Goal: Transaction & Acquisition: Purchase product/service

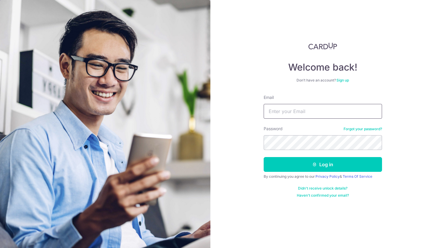
type input "[EMAIL_ADDRESS][DOMAIN_NAME]"
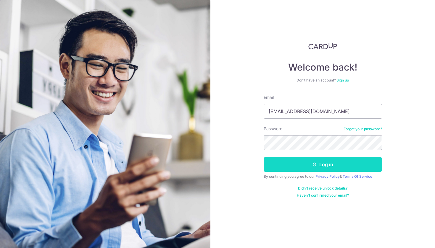
click at [321, 163] on button "Log in" at bounding box center [322, 164] width 118 height 15
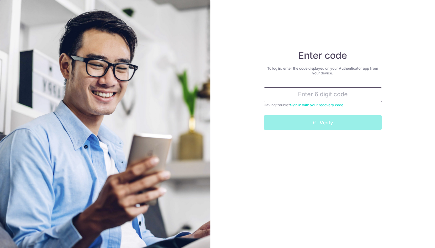
click at [332, 97] on input "text" at bounding box center [322, 95] width 118 height 15
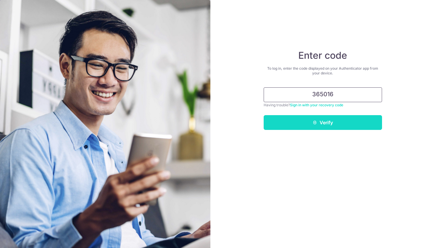
type input "365016"
click at [342, 121] on button "Verify" at bounding box center [322, 122] width 118 height 15
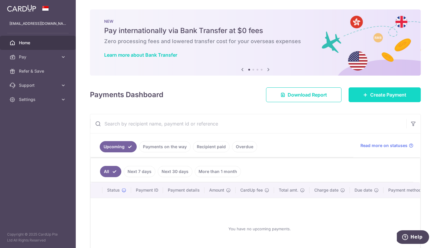
click at [370, 98] on span "Create Payment" at bounding box center [388, 94] width 36 height 7
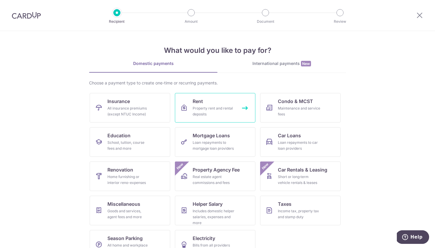
click at [211, 104] on link "Rent Property rent and rental deposits" at bounding box center [215, 108] width 80 height 30
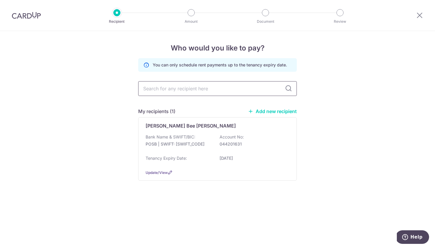
click at [239, 88] on input "text" at bounding box center [217, 88] width 158 height 15
click at [288, 90] on icon at bounding box center [288, 88] width 7 height 7
click at [196, 139] on div "Bank Name & SWIFT/BIC: POSB | SWIFT: [SWIFT_CODE] Account No: 044201631" at bounding box center [217, 143] width 144 height 19
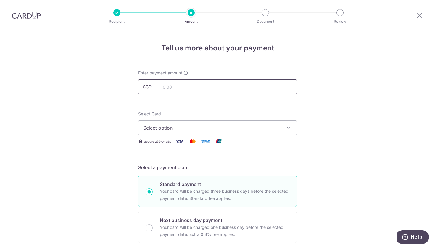
click at [208, 89] on input "text" at bounding box center [217, 87] width 158 height 15
type input "3,300.00"
click at [233, 126] on span "Select option" at bounding box center [212, 127] width 138 height 7
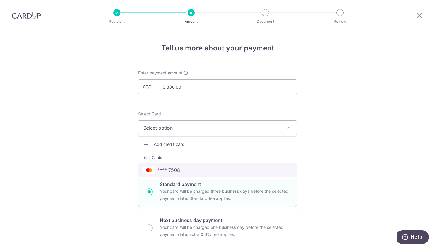
click at [231, 170] on span "**** 7508" at bounding box center [217, 170] width 148 height 7
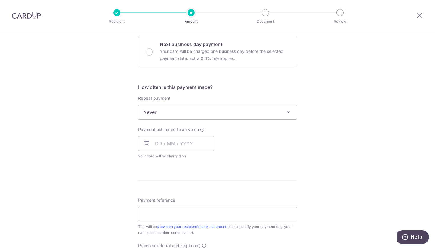
scroll to position [177, 0]
click at [185, 141] on input "text" at bounding box center [176, 142] width 76 height 15
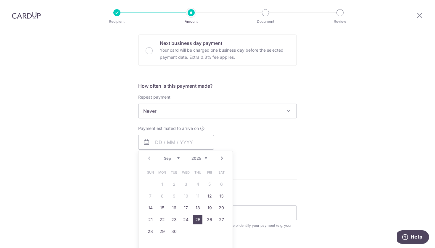
click at [198, 220] on link "25" at bounding box center [197, 219] width 9 height 9
type input "[DATE]"
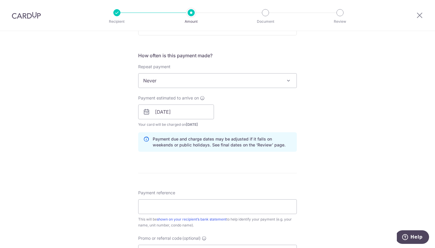
scroll to position [212, 0]
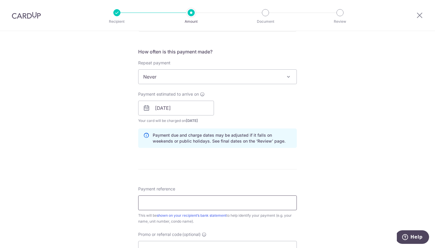
click at [181, 203] on input "Payment reference" at bounding box center [217, 203] width 158 height 15
paste input "OCBC90N155"
type input "OCBC90N155"
click at [198, 168] on form "Enter payment amount SGD 3,300.00 3300.00 Select Card **** 7508 Add credit card…" at bounding box center [217, 104] width 158 height 492
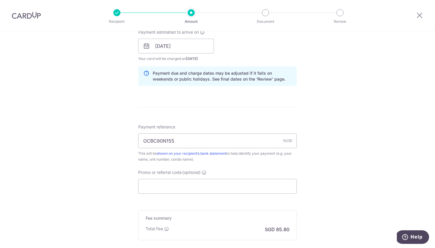
scroll to position [284, 0]
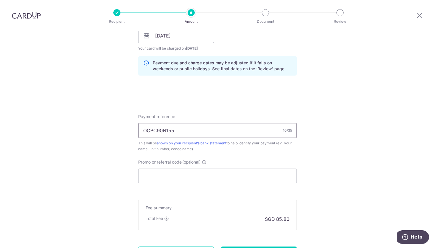
drag, startPoint x: 182, startPoint y: 131, endPoint x: 133, endPoint y: 129, distance: 48.2
click at [133, 129] on div "Tell us more about your payment Enter payment amount SGD 3,300.00 3300.00 Selec…" at bounding box center [217, 26] width 435 height 559
click at [163, 175] on input "Promo or referral code (optional)" at bounding box center [217, 176] width 158 height 15
paste input "OCBC90N155"
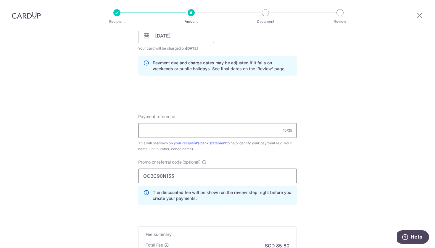
type input "OCBC90N155"
click at [165, 133] on input "Payment reference" at bounding box center [217, 130] width 158 height 15
type input "Jonathan 04515"
click at [184, 116] on div "Payment reference Jonathan 04515 14/35 This will be shown on your recipient’s b…" at bounding box center [217, 133] width 158 height 38
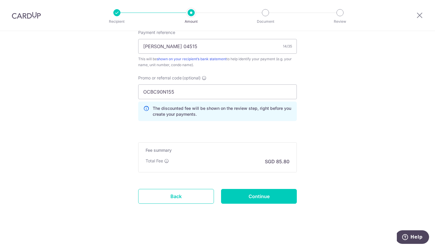
scroll to position [368, 0]
click at [266, 198] on input "Continue" at bounding box center [259, 196] width 76 height 15
type input "Create Schedule"
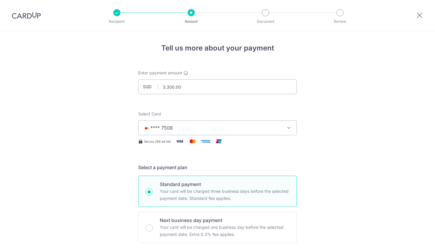
scroll to position [377, 0]
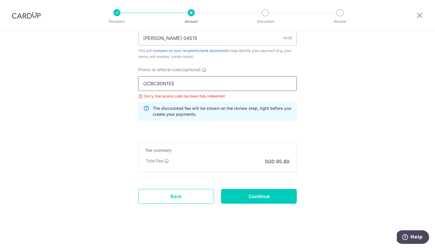
click at [197, 85] on input "OCBC90N155" at bounding box center [217, 83] width 158 height 15
drag, startPoint x: 197, startPoint y: 85, endPoint x: 166, endPoint y: 84, distance: 31.3
click at [166, 84] on input "OCBC90N155" at bounding box center [217, 83] width 158 height 15
type input "SAVERENT179"
click at [260, 193] on input "Continue" at bounding box center [259, 196] width 76 height 15
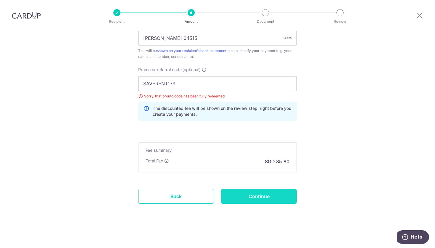
type input "Update Schedule"
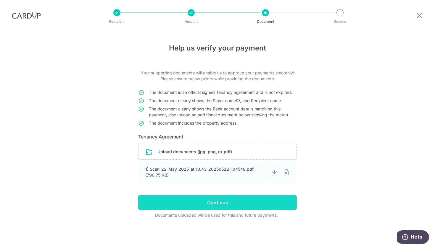
click at [230, 205] on input "Continue" at bounding box center [217, 202] width 158 height 15
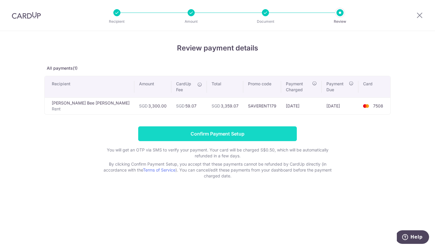
click at [219, 133] on input "Confirm Payment Setup" at bounding box center [217, 134] width 158 height 15
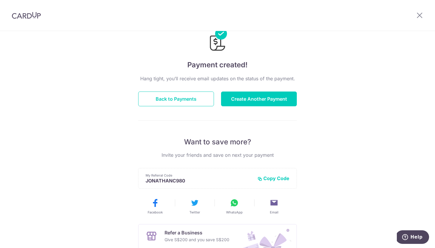
scroll to position [20, 0]
click at [179, 101] on button "Back to Payments" at bounding box center [176, 99] width 76 height 15
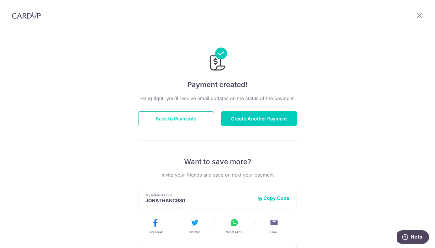
click at [182, 120] on button "Back to Payments" at bounding box center [176, 118] width 76 height 15
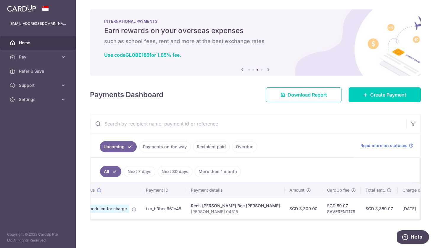
scroll to position [0, 24]
click at [167, 208] on td "txn_b9bcc661c48" at bounding box center [164, 209] width 45 height 22
click at [228, 214] on p "Jonathan 04515" at bounding box center [239, 212] width 89 height 6
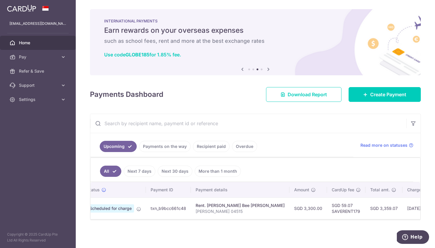
scroll to position [0, 0]
click at [181, 147] on link "Payments on the way" at bounding box center [164, 146] width 51 height 11
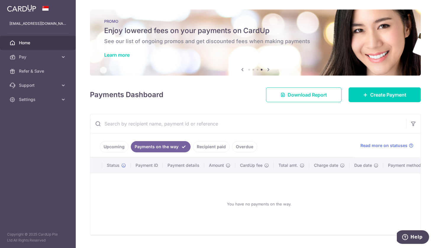
click at [120, 147] on link "Upcoming" at bounding box center [114, 146] width 29 height 11
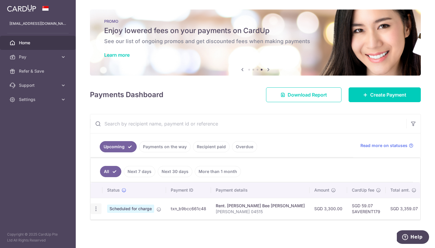
click at [95, 209] on icon "button" at bounding box center [96, 209] width 6 height 6
click at [108, 225] on span "Update payment" at bounding box center [127, 225] width 40 height 7
radio input "true"
type input "3,300.00"
type input "[DATE]"
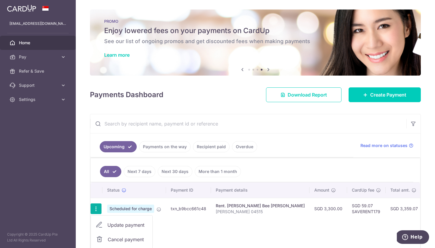
type input "Jonathan 04515"
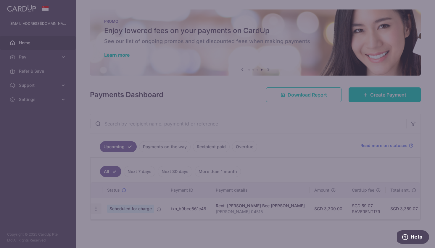
type input "SAVERENT179"
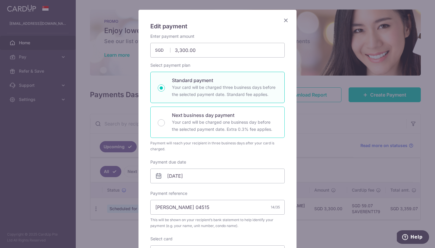
scroll to position [41, 0]
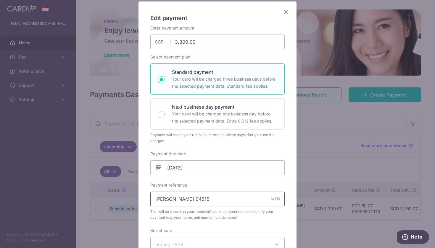
click at [208, 199] on input "Jonathan 04515" at bounding box center [217, 199] width 134 height 15
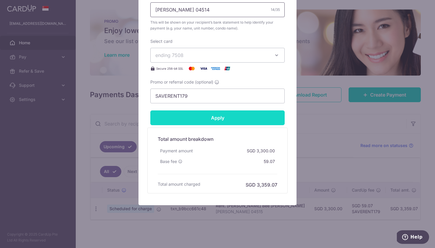
scroll to position [231, 0]
type input "[PERSON_NAME] 04514"
click at [221, 119] on input "Apply" at bounding box center [217, 118] width 134 height 15
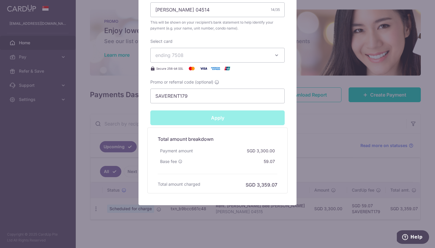
type input "Successfully Applied"
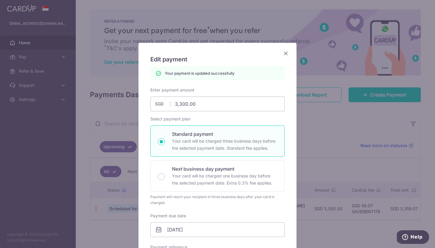
scroll to position [0, 0]
click at [286, 51] on icon "Close" at bounding box center [285, 53] width 7 height 7
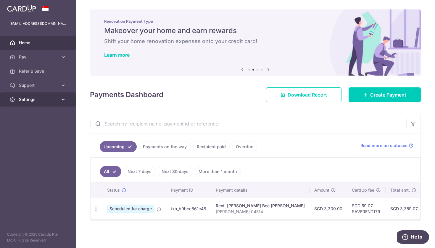
click at [44, 101] on span "Settings" at bounding box center [38, 100] width 39 height 6
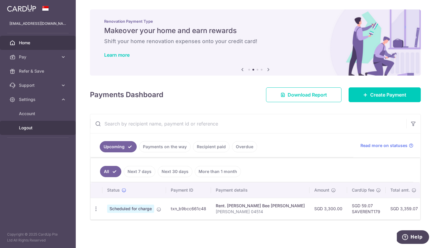
click at [31, 129] on span "Logout" at bounding box center [38, 128] width 39 height 6
